Goal: Task Accomplishment & Management: Manage account settings

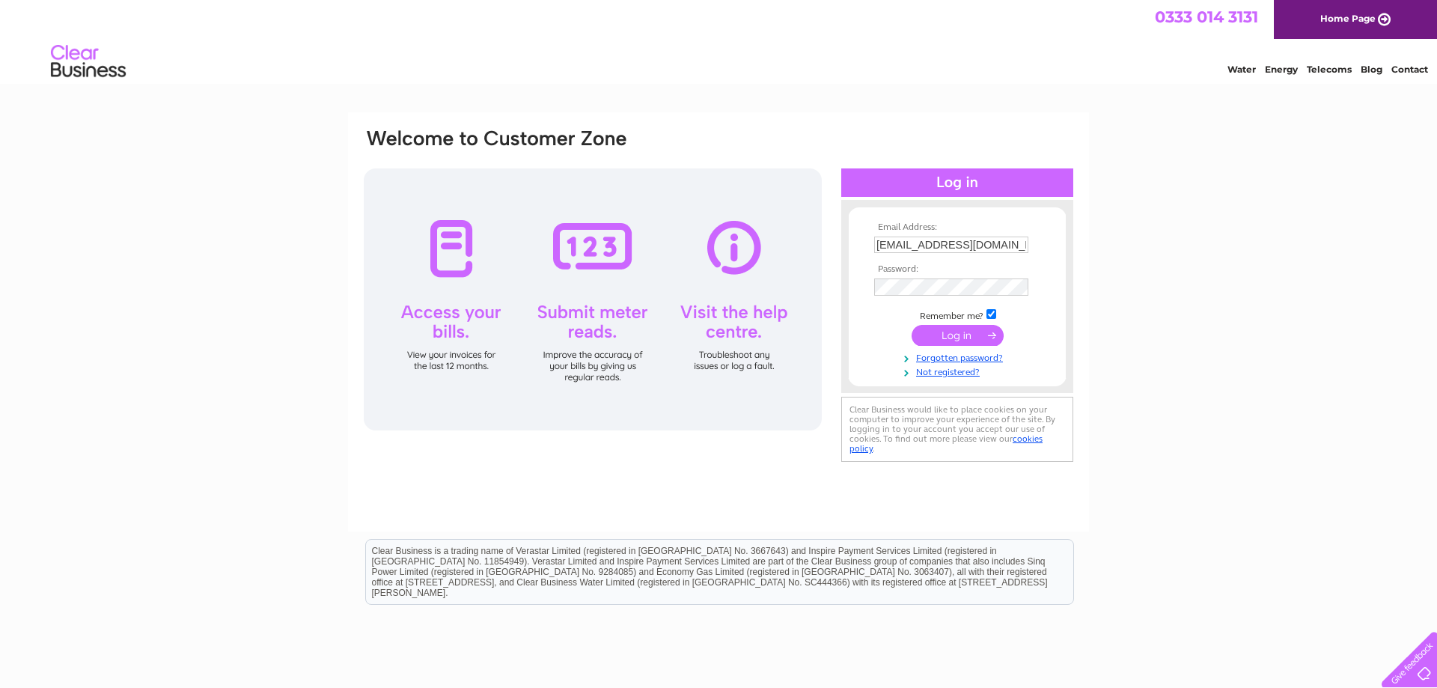
click at [958, 335] on input "submit" at bounding box center [958, 335] width 92 height 21
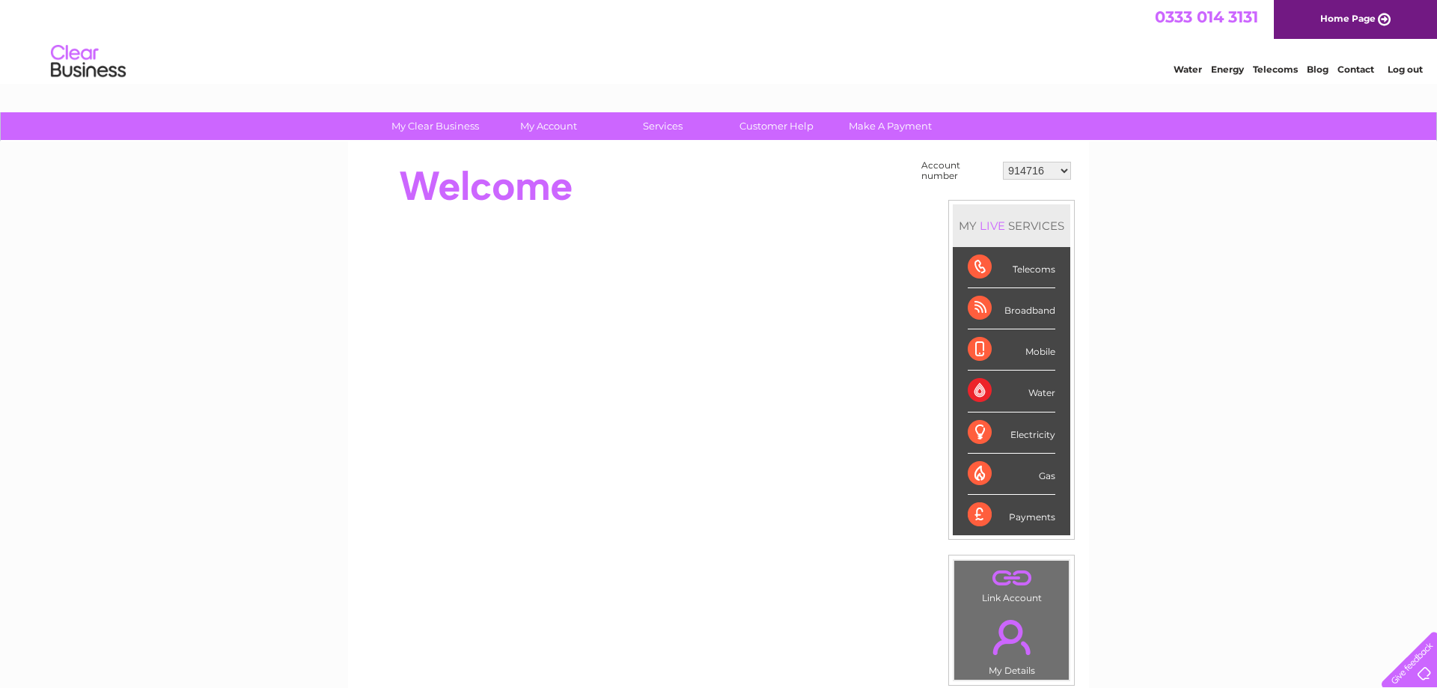
click at [1003, 162] on select "914716 30307293" at bounding box center [1037, 171] width 68 height 18
select select "30307293"
click option "30307293" at bounding box center [0, 0] width 0 height 0
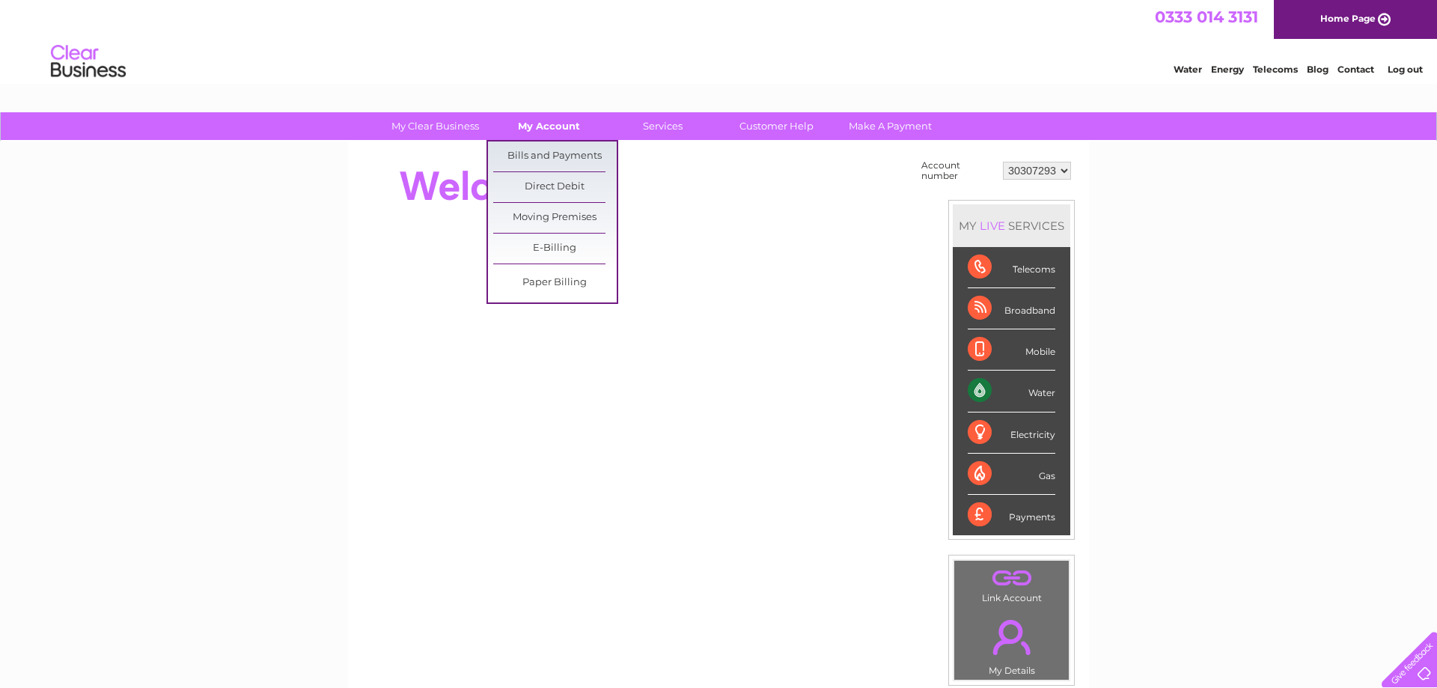
click at [550, 121] on link "My Account" at bounding box center [549, 126] width 124 height 28
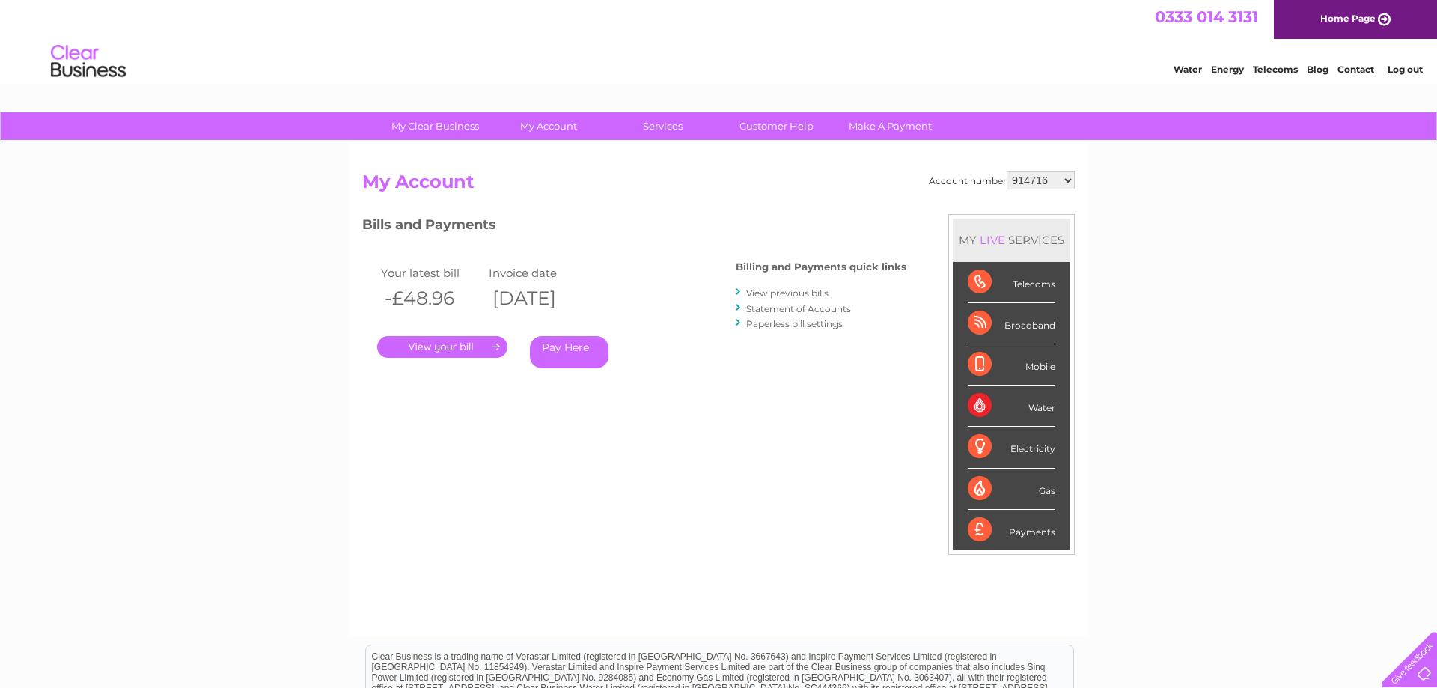
click at [455, 347] on link "." at bounding box center [442, 347] width 130 height 22
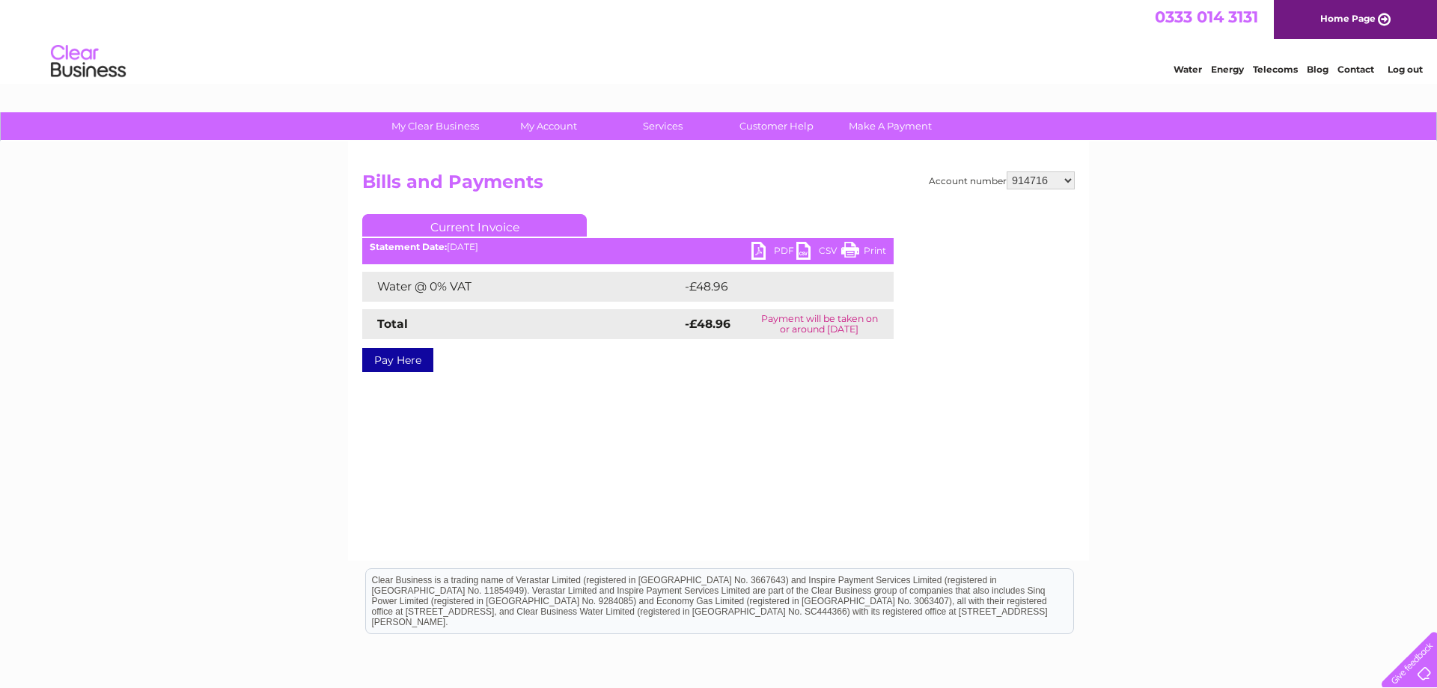
click at [773, 249] on link "PDF" at bounding box center [774, 253] width 45 height 22
click at [1007, 171] on select "914716 30307293" at bounding box center [1041, 180] width 68 height 18
select select "30307293"
click option "30307293" at bounding box center [0, 0] width 0 height 0
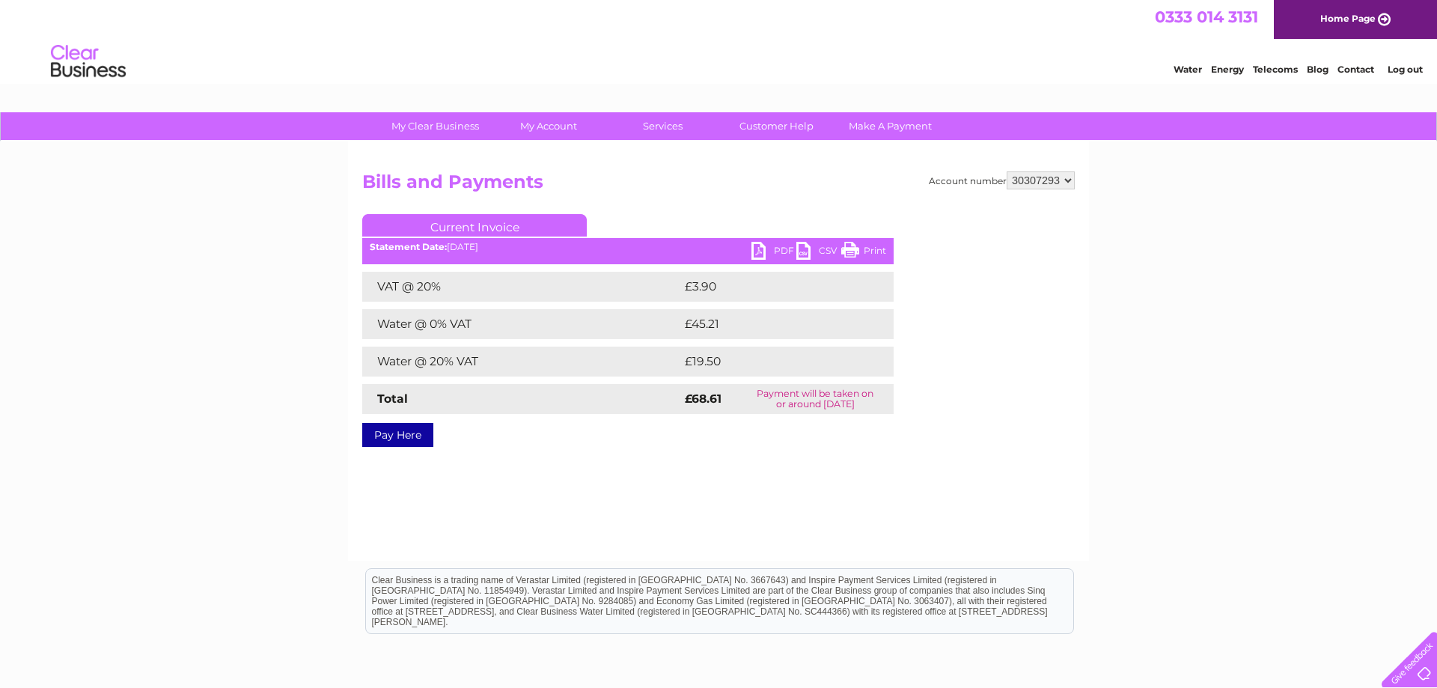
click at [763, 253] on link "PDF" at bounding box center [774, 253] width 45 height 22
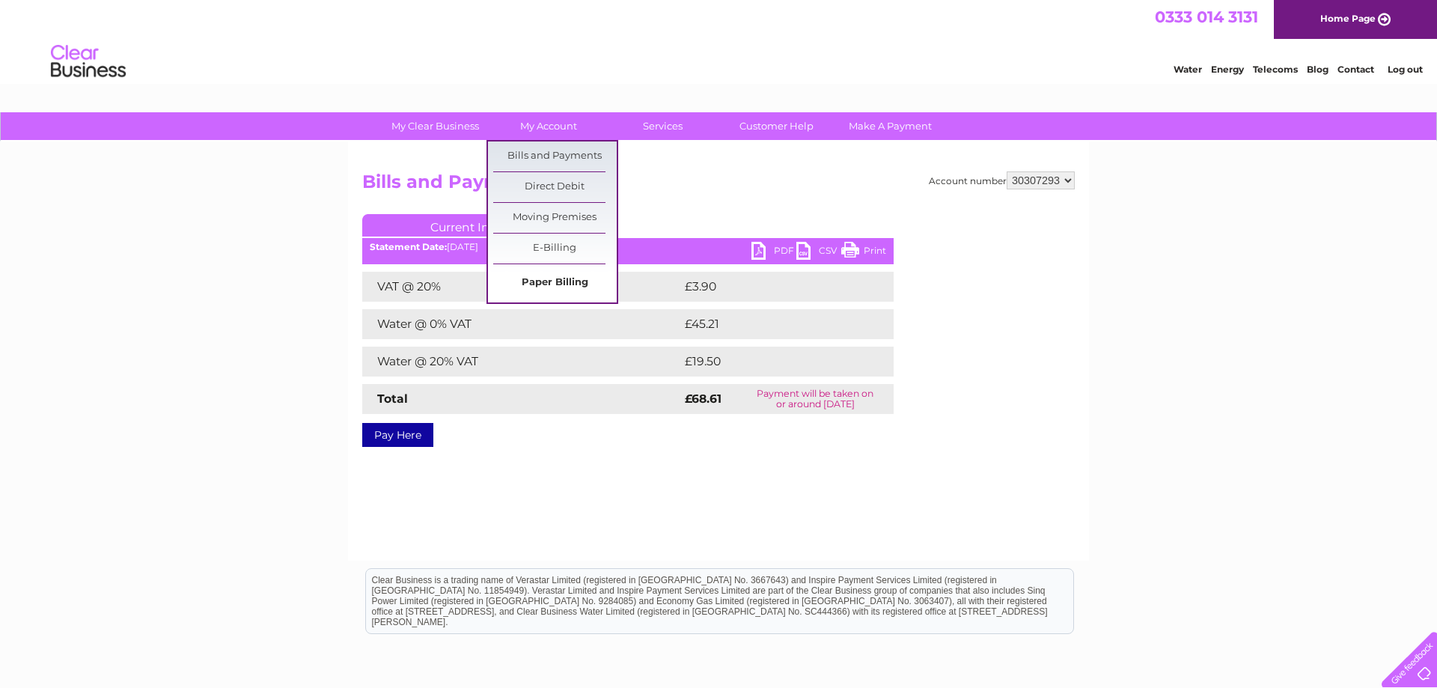
click at [560, 280] on link "Paper Billing" at bounding box center [555, 283] width 124 height 30
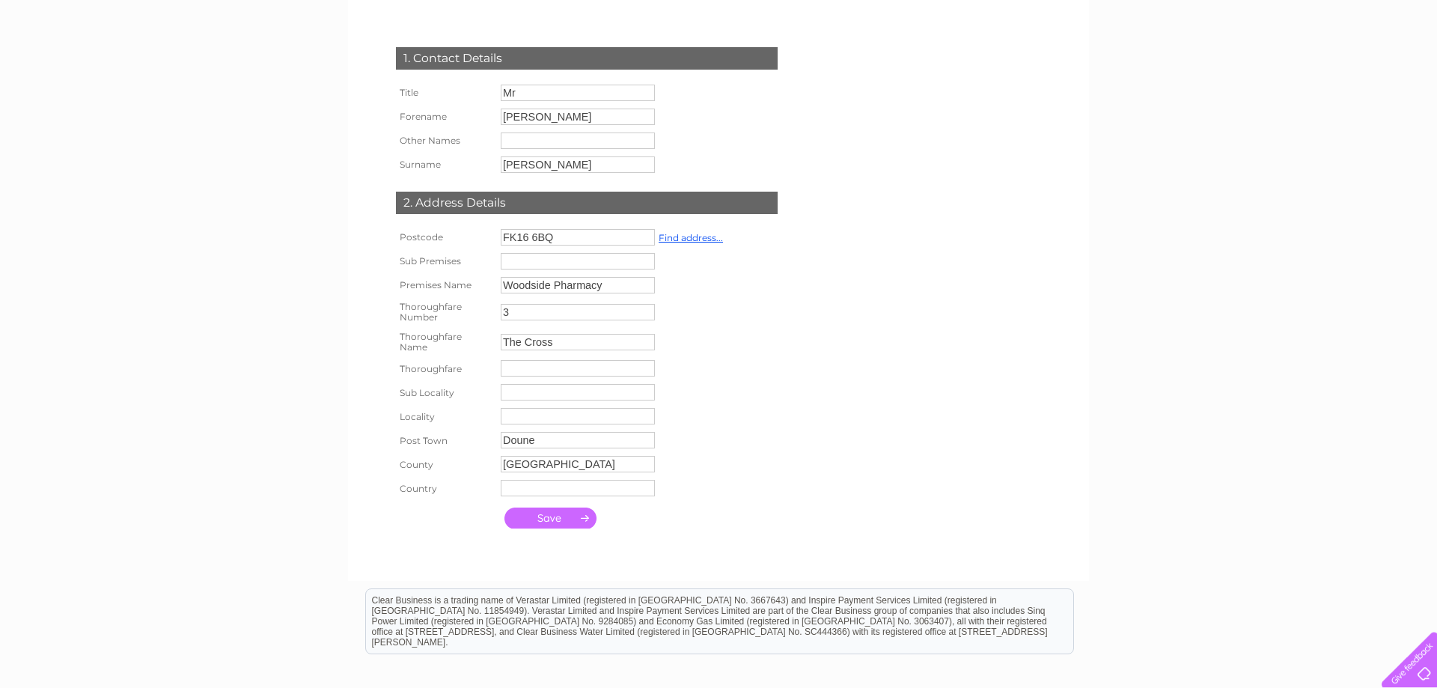
scroll to position [216, 0]
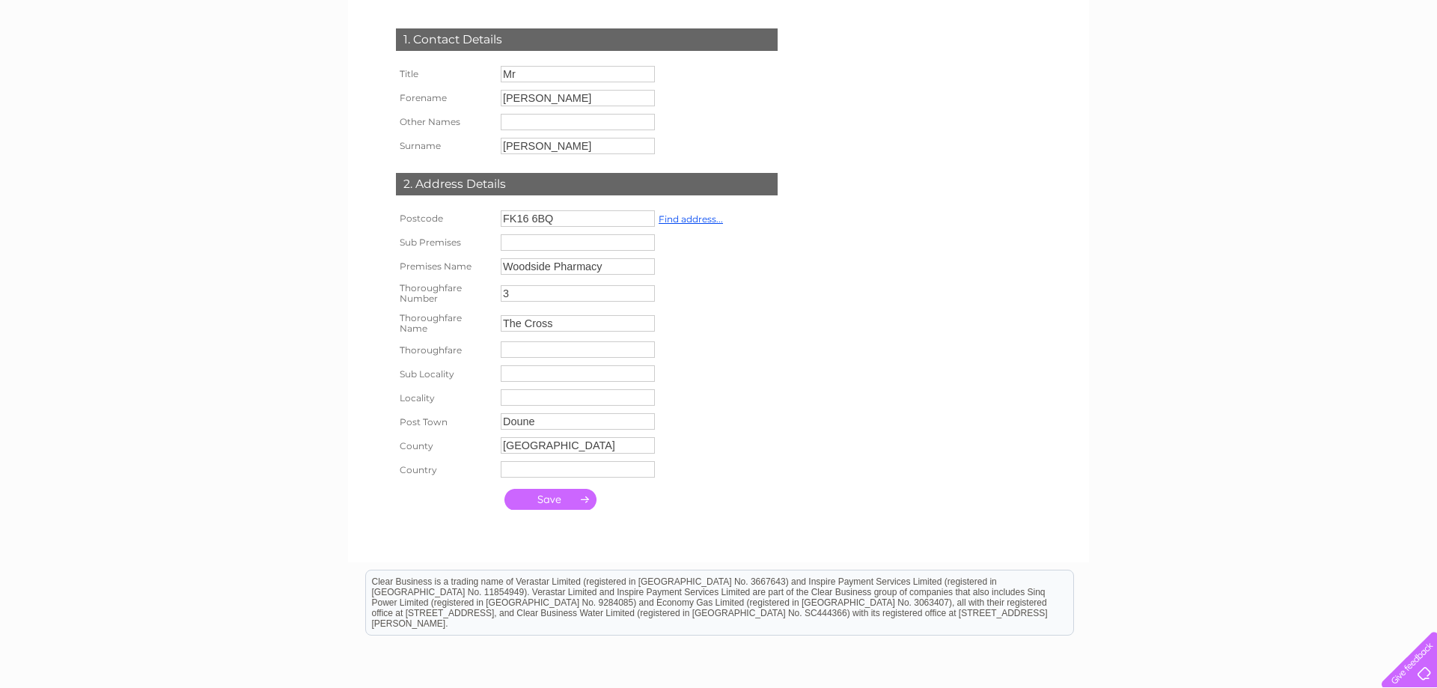
click at [556, 510] on input "submit" at bounding box center [551, 499] width 92 height 21
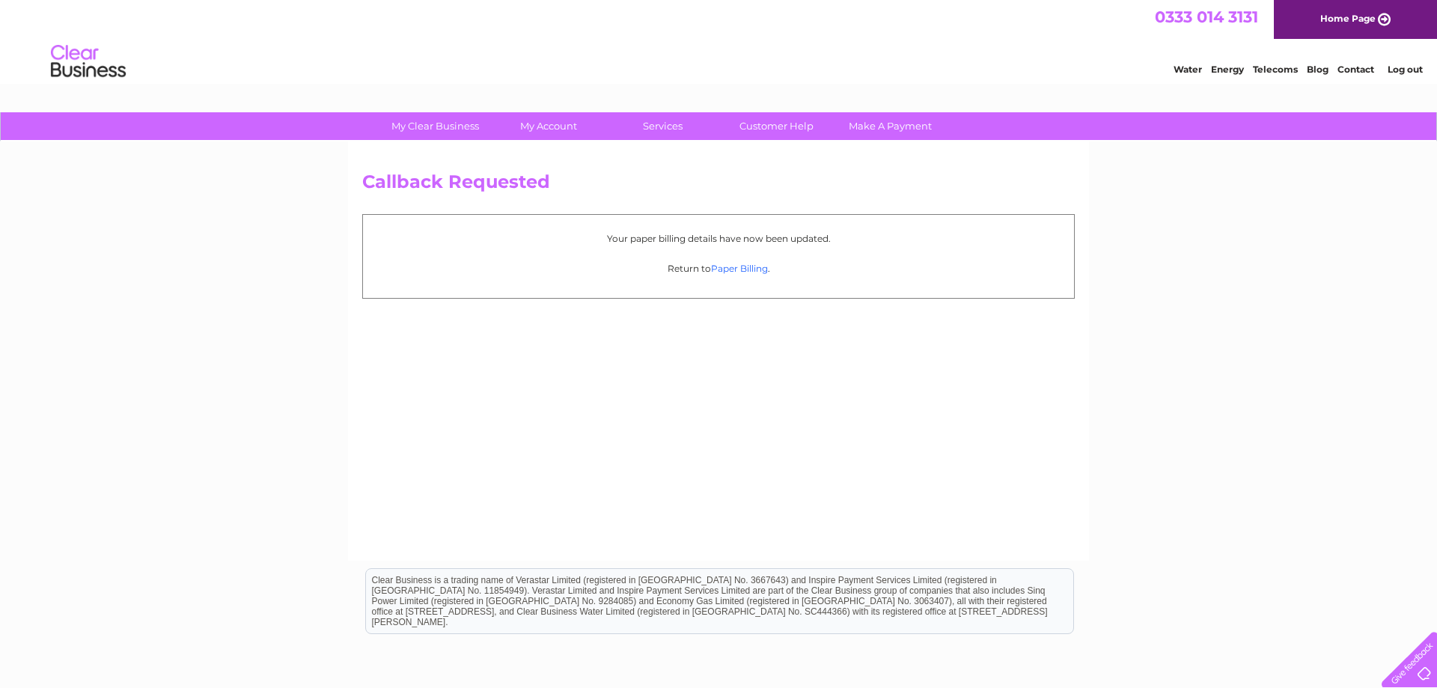
click at [740, 268] on link "Paper Billing" at bounding box center [739, 268] width 57 height 11
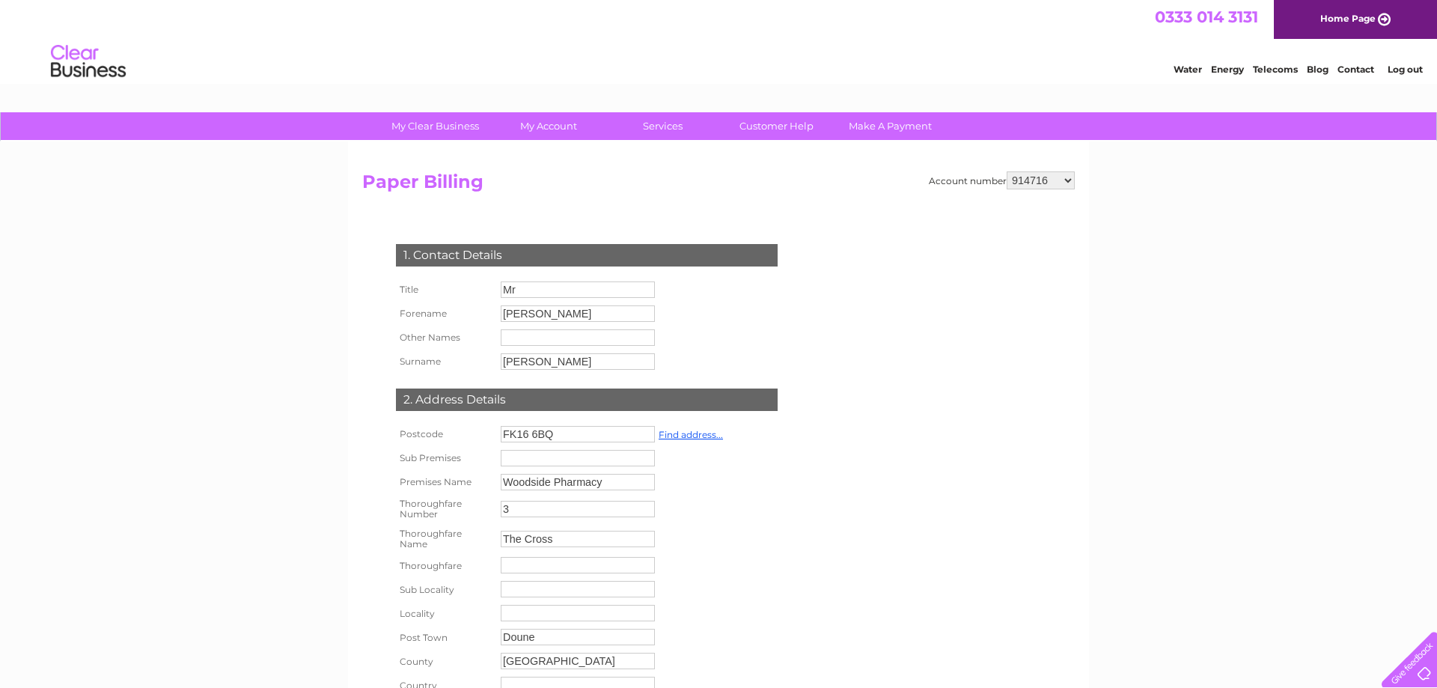
click at [1007, 171] on select "914716 30307293" at bounding box center [1041, 180] width 68 height 18
select select "30307293"
click option "30307293" at bounding box center [0, 0] width 0 height 0
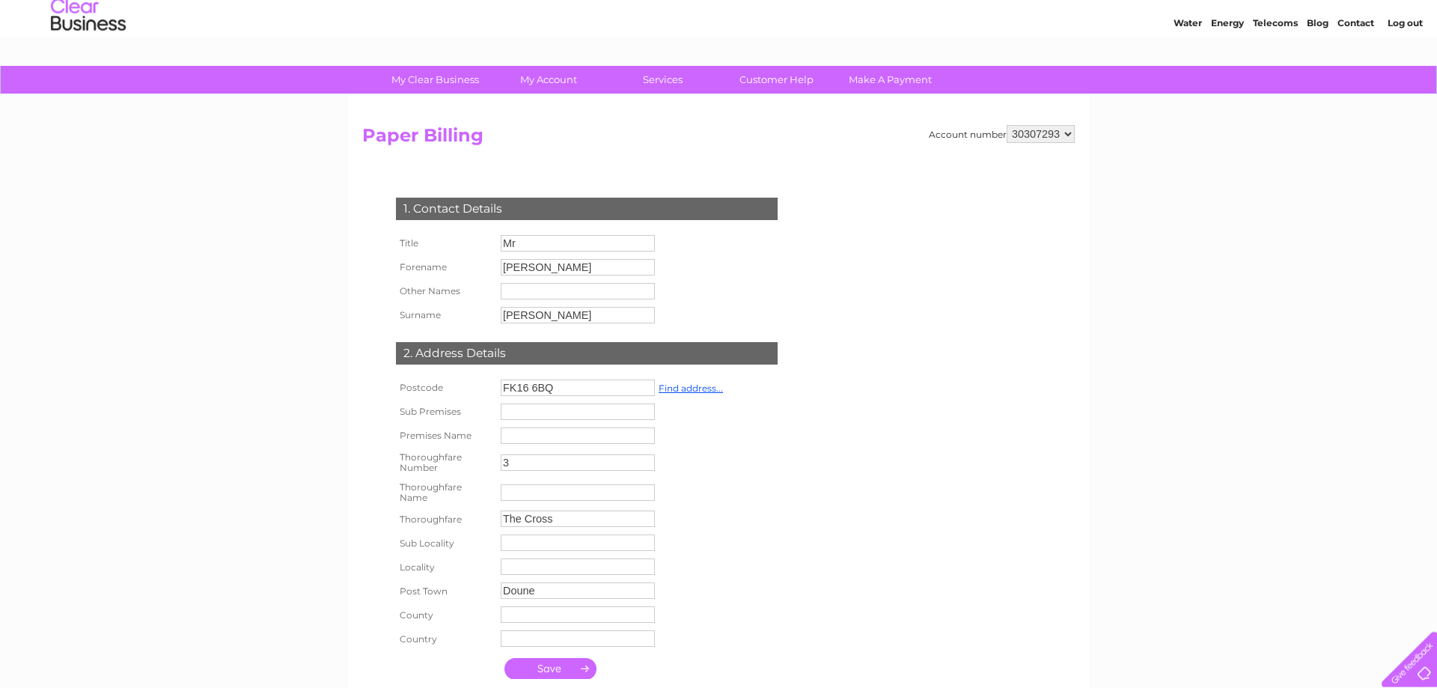
scroll to position [144, 0]
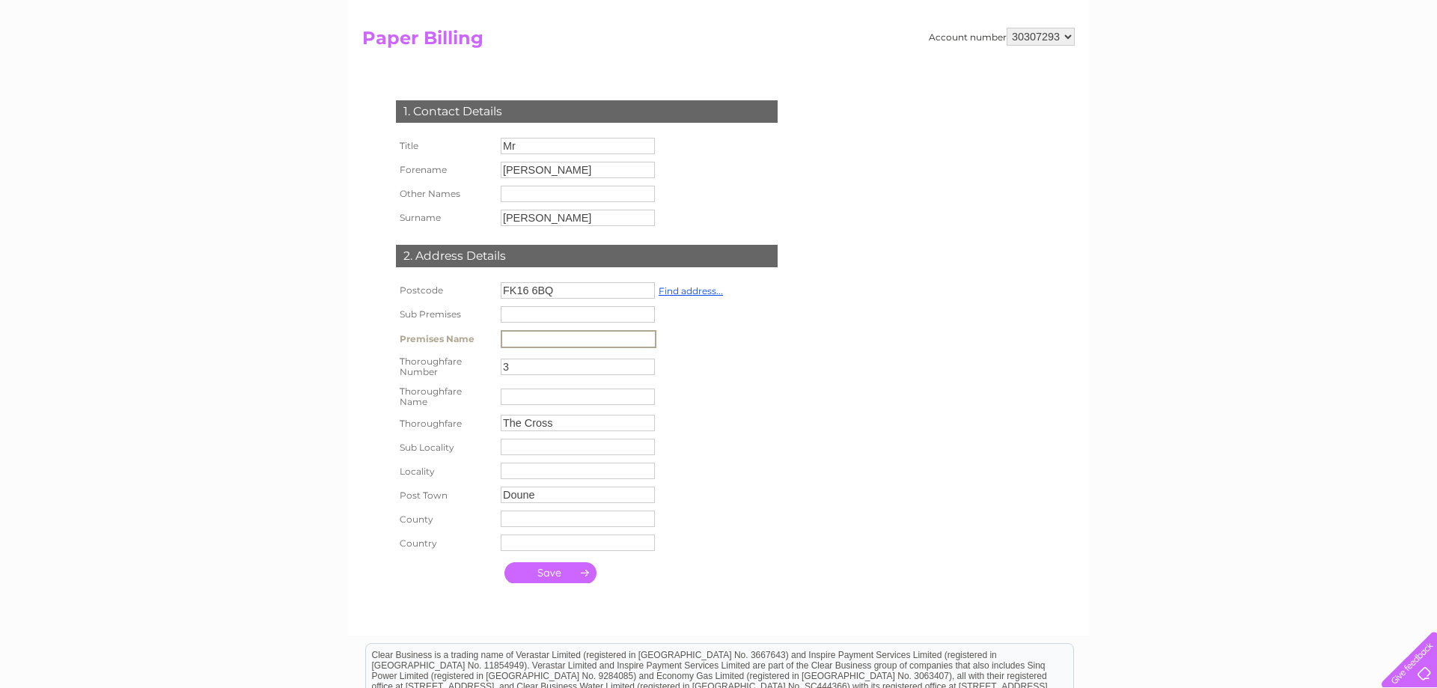
click at [526, 344] on input "text" at bounding box center [579, 339] width 156 height 18
type input "Woodside Pharmacy"
click at [545, 402] on input "text" at bounding box center [578, 397] width 154 height 16
click at [544, 580] on input "submit" at bounding box center [551, 571] width 92 height 21
click at [569, 580] on input "submit" at bounding box center [551, 571] width 92 height 21
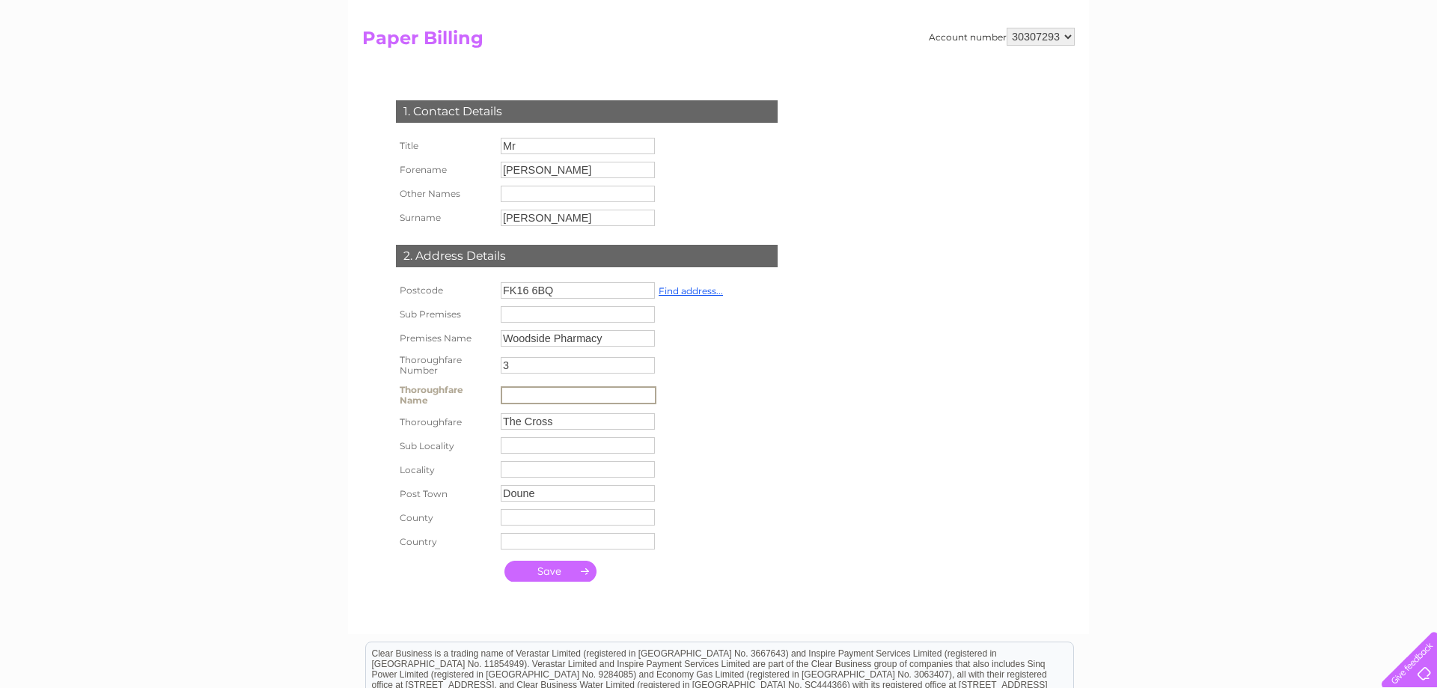
click at [580, 580] on input "submit" at bounding box center [551, 571] width 92 height 21
click at [514, 400] on input "text" at bounding box center [579, 395] width 156 height 18
type input "The Cross"
click at [535, 427] on input "The Cross" at bounding box center [578, 421] width 154 height 16
drag, startPoint x: 567, startPoint y: 433, endPoint x: 444, endPoint y: 421, distance: 123.4
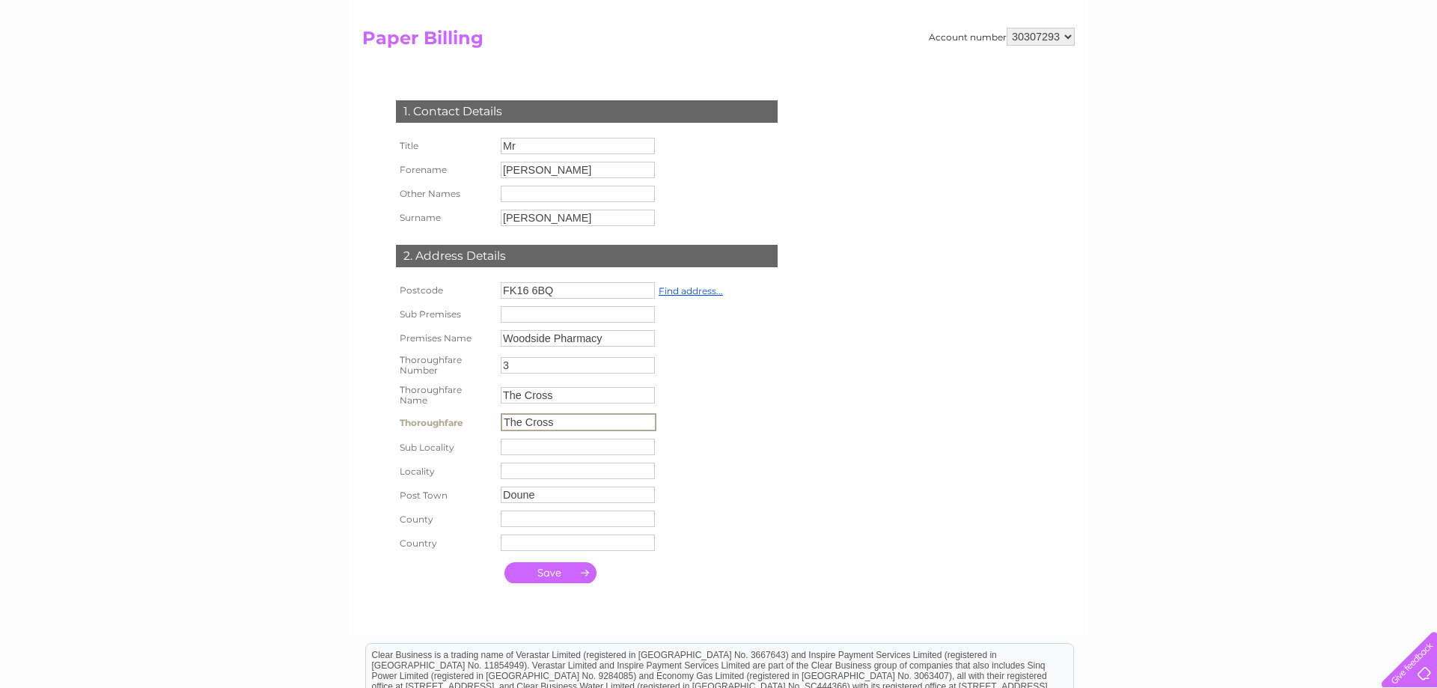
click at [501, 421] on input "The Cross" at bounding box center [579, 422] width 156 height 18
click at [556, 583] on input "submit" at bounding box center [551, 572] width 92 height 21
